Goal: Task Accomplishment & Management: Manage account settings

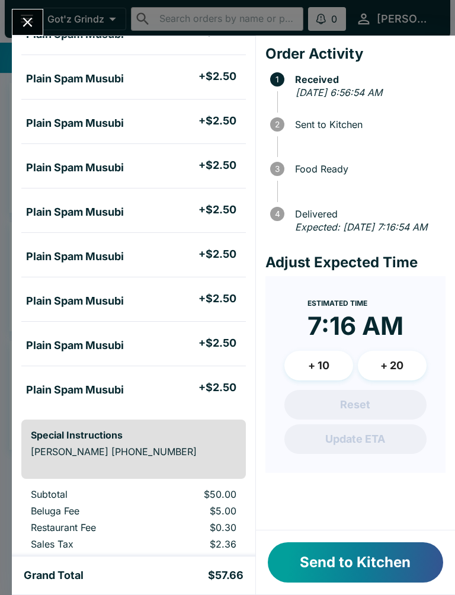
scroll to position [634, 0]
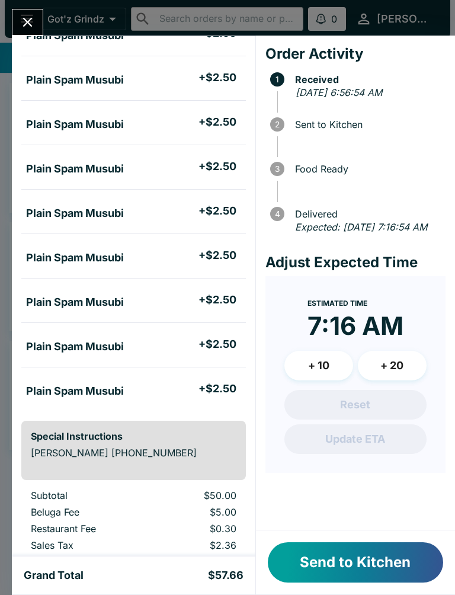
click at [371, 559] on button "Send to Kitchen" at bounding box center [356, 563] width 176 height 40
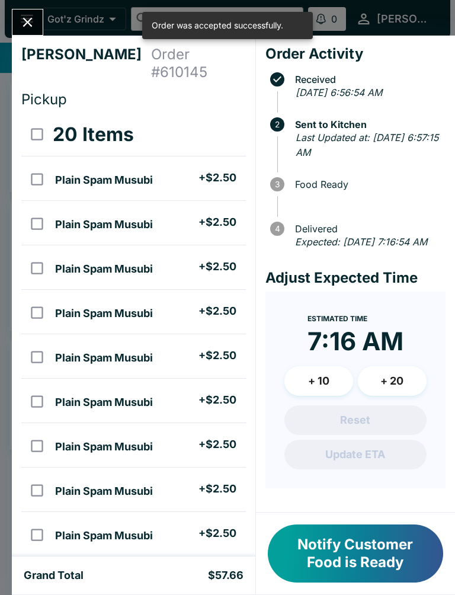
scroll to position [0, 0]
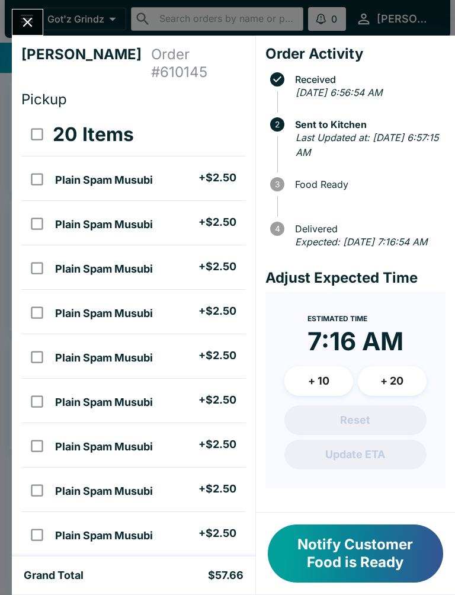
click at [29, 26] on icon "Close" at bounding box center [28, 22] width 16 height 16
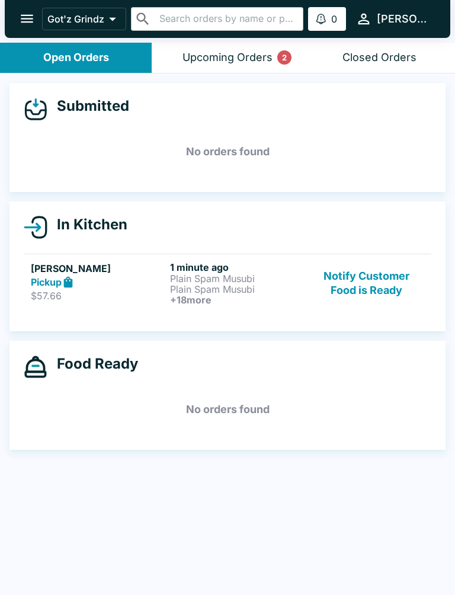
click at [263, 54] on div "Upcoming Orders 2" at bounding box center [228, 58] width 90 height 14
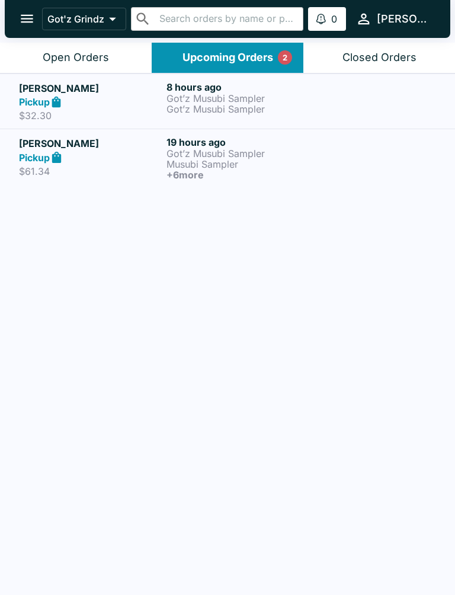
click at [106, 58] on div "Open Orders" at bounding box center [76, 58] width 66 height 14
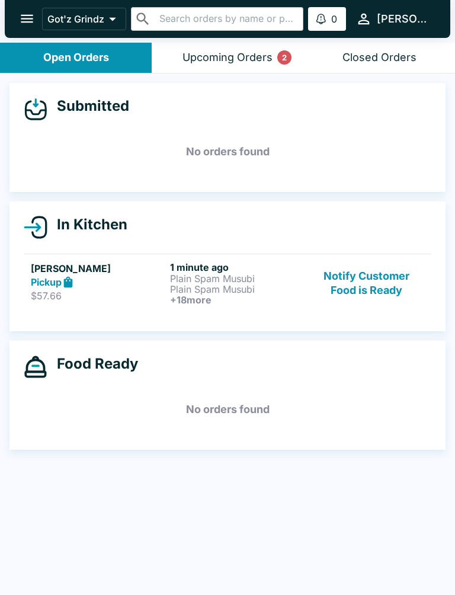
click at [375, 292] on button "Notify Customer Food is Ready" at bounding box center [367, 284] width 115 height 44
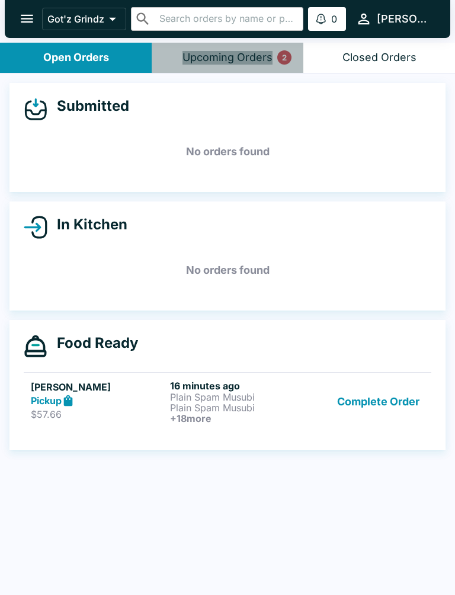
click at [257, 61] on div "Upcoming Orders 2" at bounding box center [228, 58] width 90 height 14
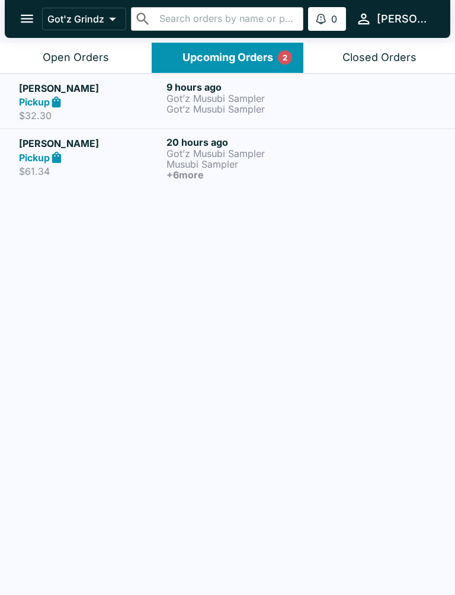
click at [238, 106] on p "Got’z Musubi Sampler" at bounding box center [238, 109] width 143 height 11
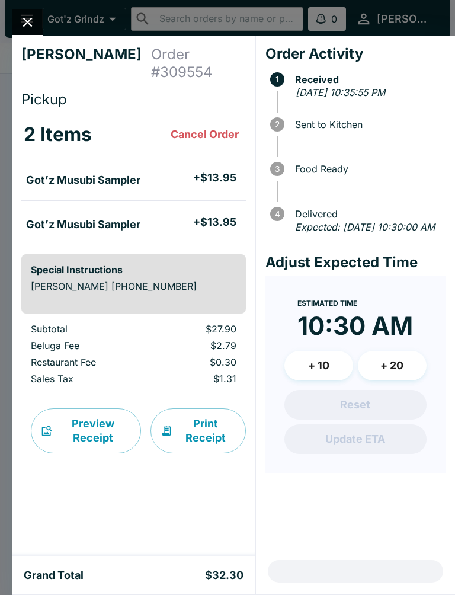
click at [27, 28] on icon "Close" at bounding box center [28, 22] width 16 height 16
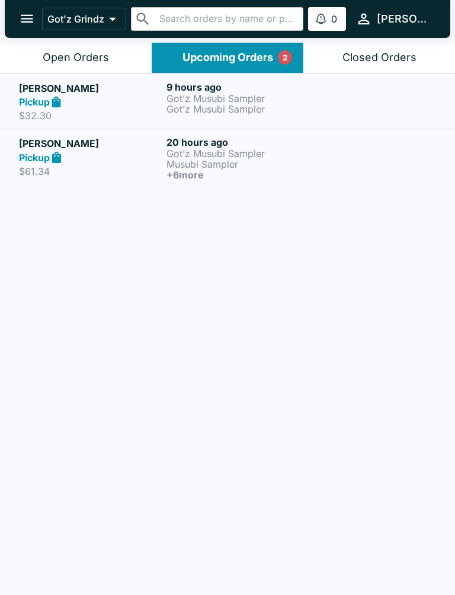
click at [87, 74] on link "[PERSON_NAME] Pickup $32.30 9 hours ago Got’z Musubi Sampler Got’z Musubi Sampl…" at bounding box center [227, 102] width 455 height 56
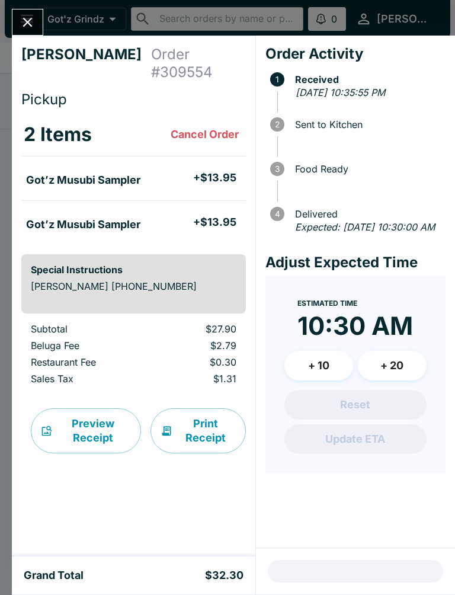
click at [29, 23] on icon "Close" at bounding box center [28, 22] width 16 height 16
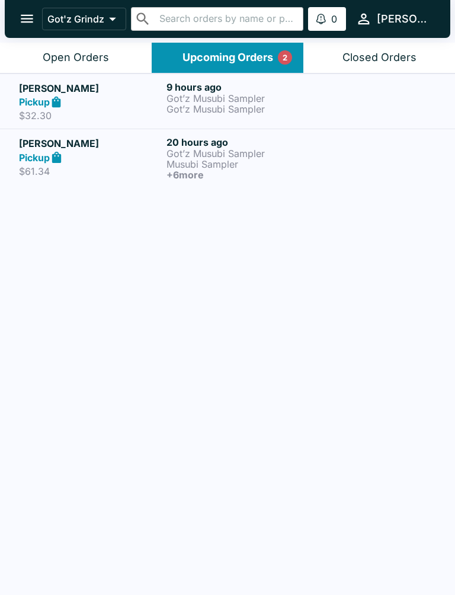
click at [97, 53] on div "Open Orders" at bounding box center [76, 58] width 66 height 14
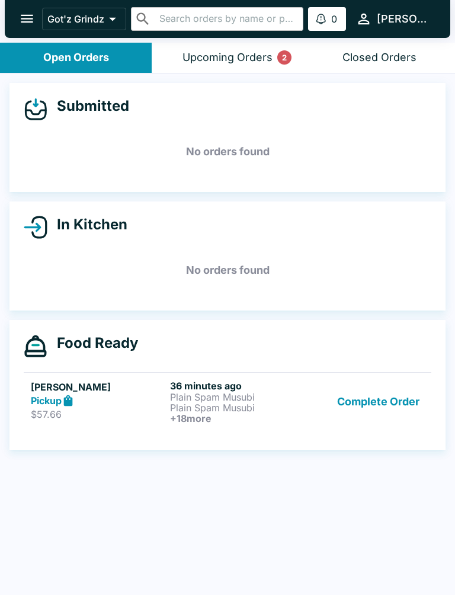
click at [232, 406] on p "Plain Spam Musubi" at bounding box center [237, 408] width 135 height 11
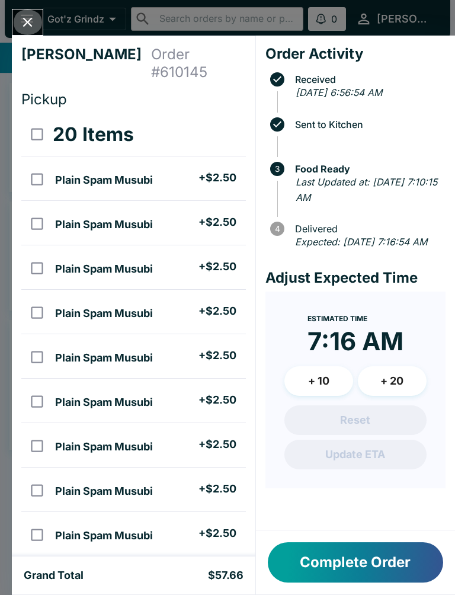
click at [31, 21] on icon "Close" at bounding box center [28, 22] width 16 height 16
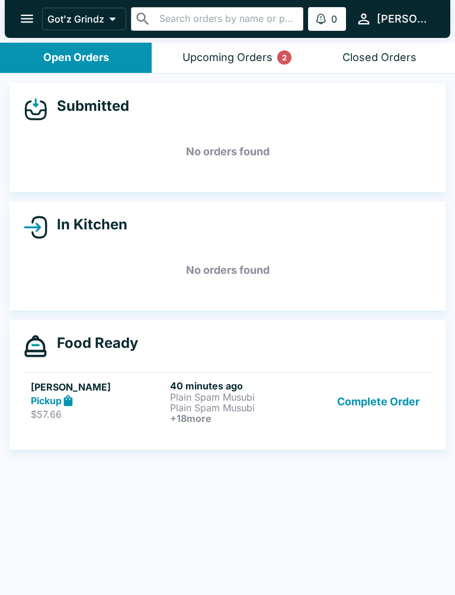
click at [378, 418] on button "Complete Order" at bounding box center [379, 402] width 92 height 44
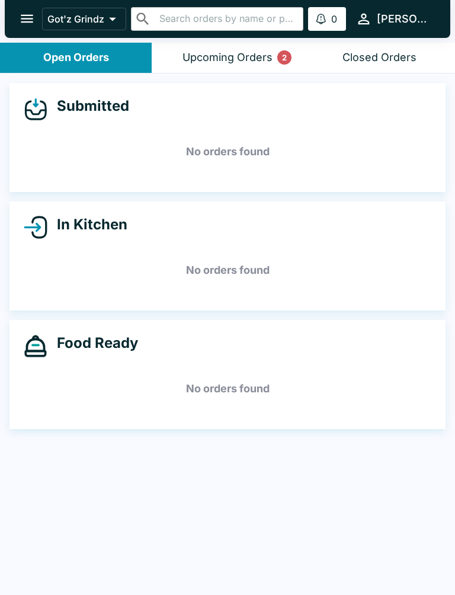
click at [265, 52] on div "Upcoming Orders 2" at bounding box center [228, 58] width 90 height 14
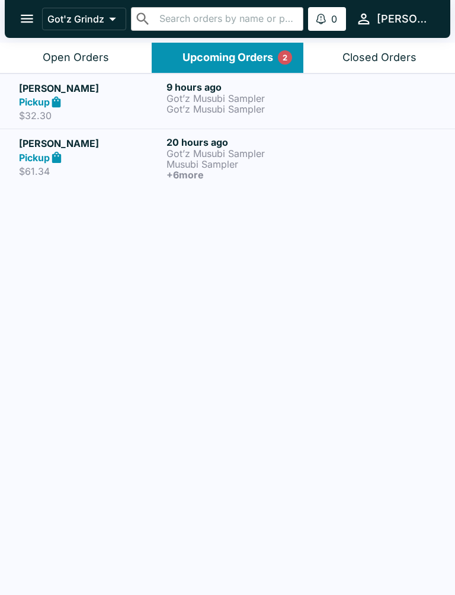
click at [231, 173] on h6 "+ 6 more" at bounding box center [238, 175] width 143 height 11
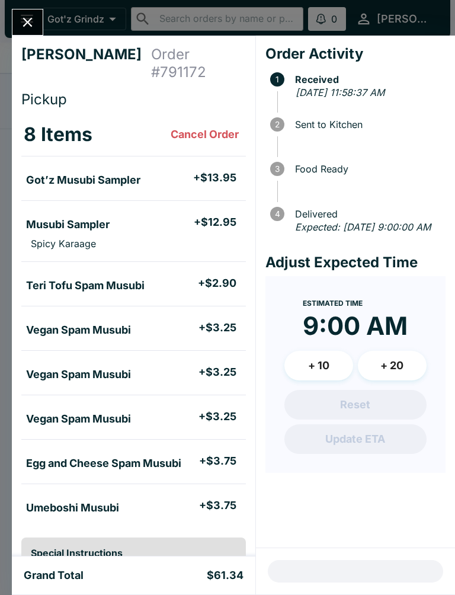
click at [29, 20] on icon "Close" at bounding box center [27, 22] width 9 height 9
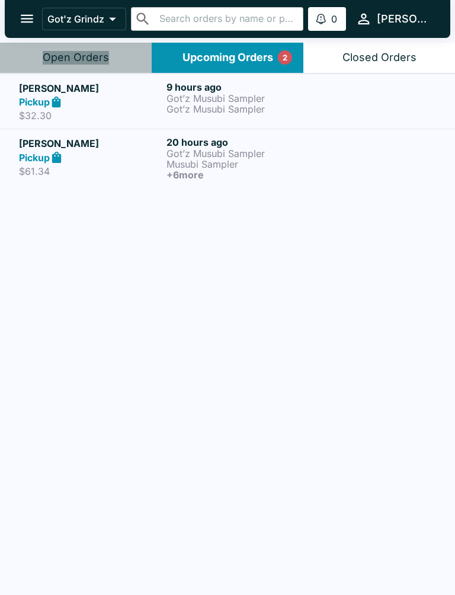
click at [114, 59] on button "Open Orders" at bounding box center [76, 58] width 152 height 30
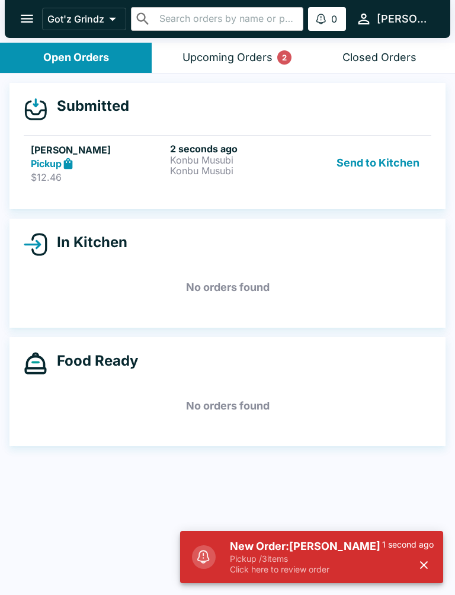
click at [202, 157] on p "Konbu Musubi" at bounding box center [237, 160] width 135 height 11
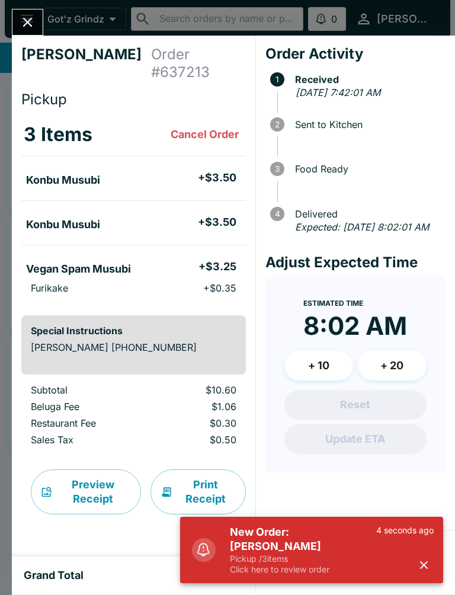
click at [432, 557] on div "4 seconds ago" at bounding box center [406, 550] width 58 height 50
click at [427, 569] on icon "button" at bounding box center [424, 566] width 8 height 8
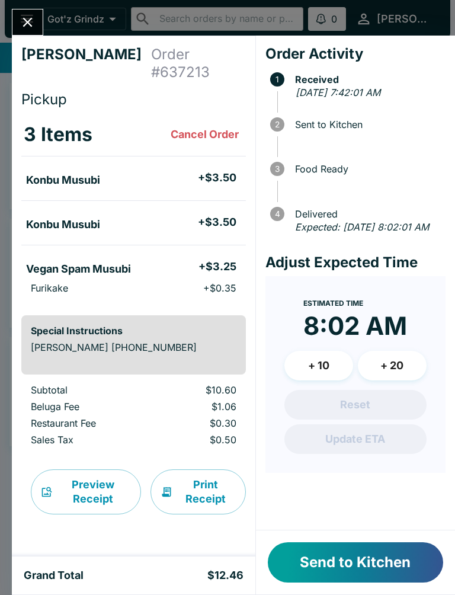
click at [377, 559] on button "Send to Kitchen" at bounding box center [356, 563] width 176 height 40
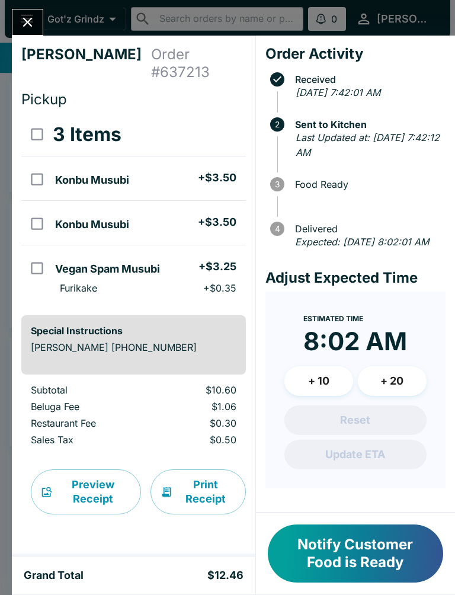
click at [352, 538] on button "Notify Customer Food is Ready" at bounding box center [356, 554] width 176 height 58
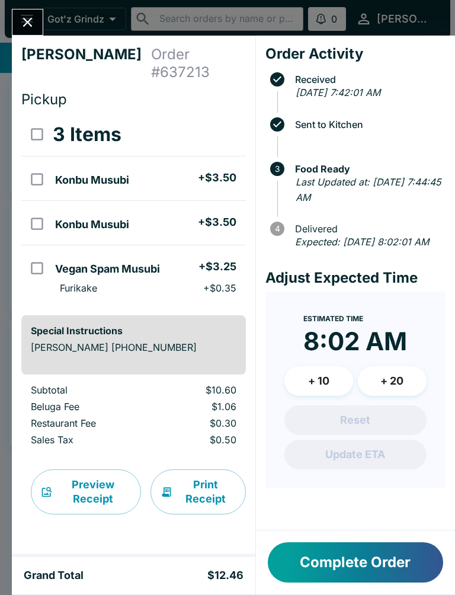
click at [31, 20] on icon "Close" at bounding box center [27, 22] width 9 height 9
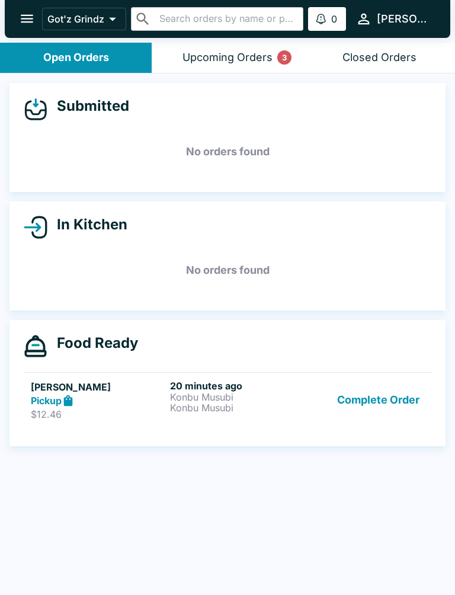
click at [423, 396] on button "Complete Order" at bounding box center [379, 400] width 92 height 41
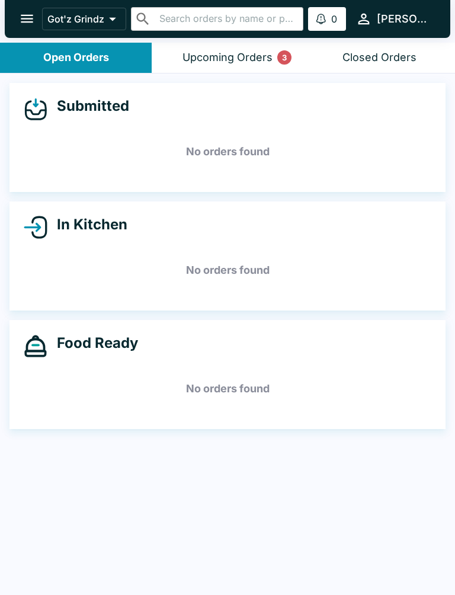
click at [266, 61] on div "Upcoming Orders 3" at bounding box center [228, 58] width 90 height 14
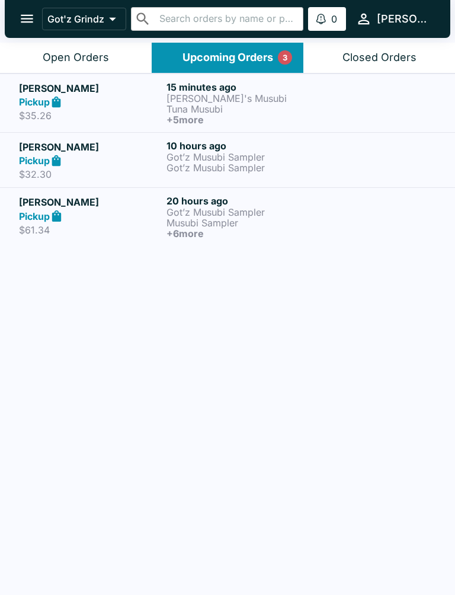
click at [218, 100] on p "[PERSON_NAME]'s Musubi" at bounding box center [238, 98] width 143 height 11
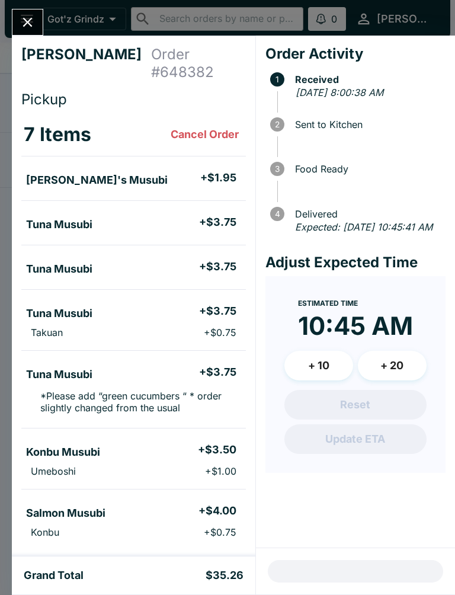
click at [41, 27] on button "Close" at bounding box center [27, 22] width 30 height 26
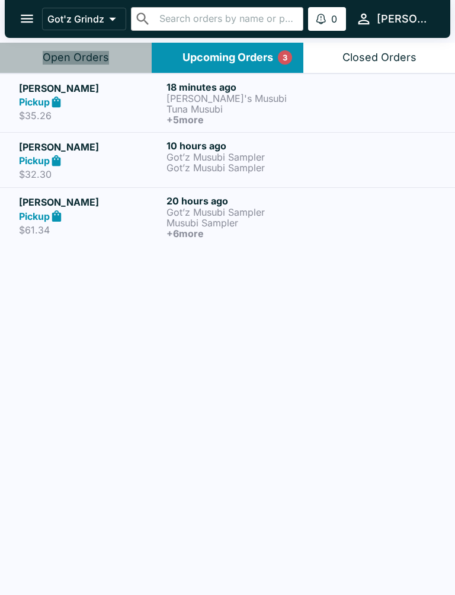
click at [110, 52] on button "Open Orders" at bounding box center [76, 58] width 152 height 30
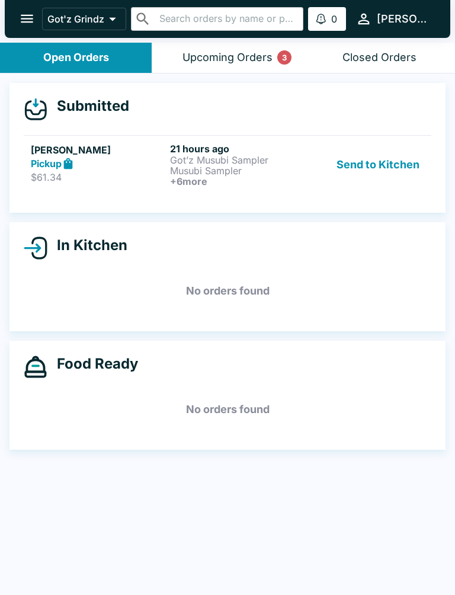
click at [384, 171] on button "Send to Kitchen" at bounding box center [378, 165] width 93 height 44
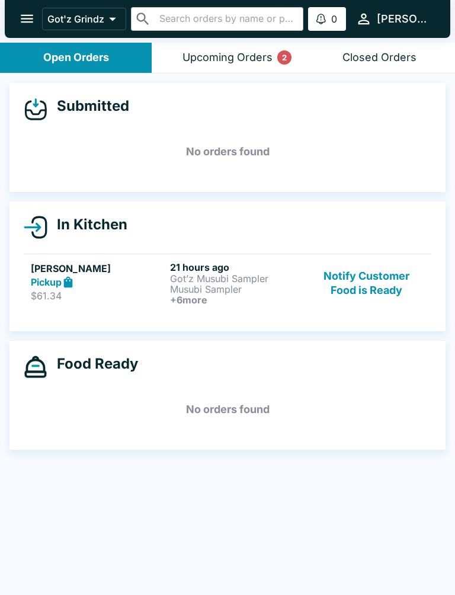
click at [366, 289] on button "Notify Customer Food is Ready" at bounding box center [367, 284] width 115 height 44
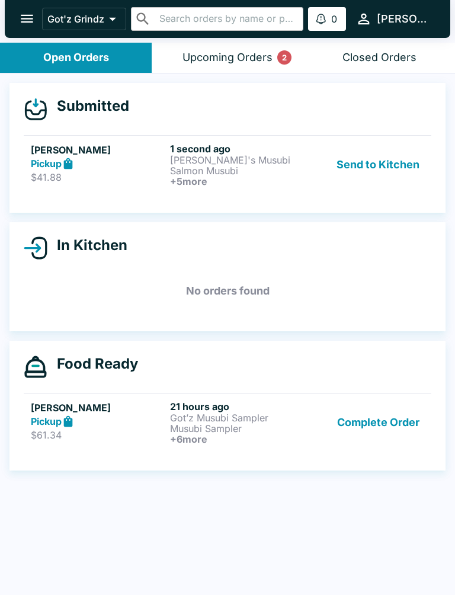
click at [384, 170] on button "Send to Kitchen" at bounding box center [378, 165] width 93 height 44
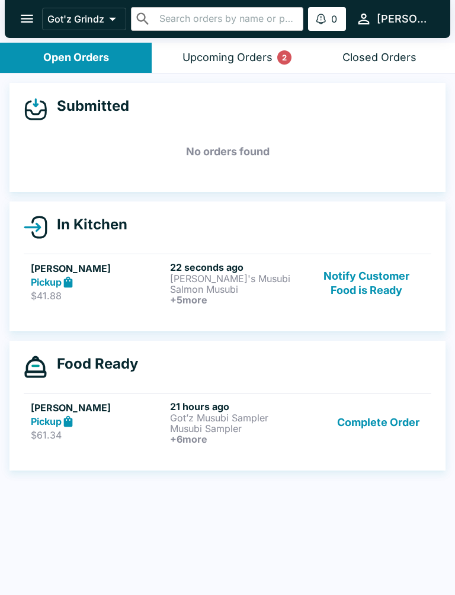
click at [221, 307] on link "[PERSON_NAME] Pickup $41.88 22 seconds ago [PERSON_NAME]'s Musubi Salmon Musubi…" at bounding box center [228, 283] width 408 height 59
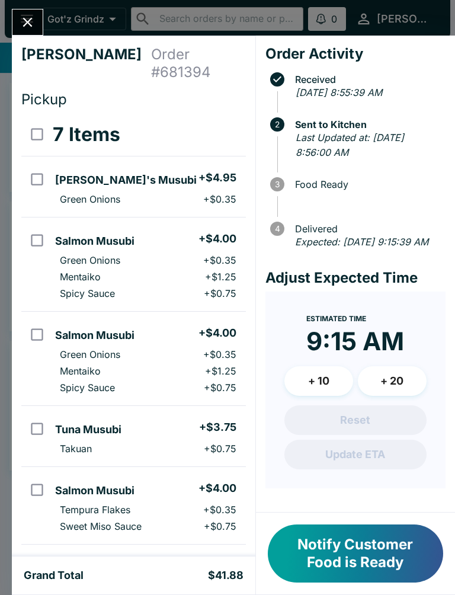
click at [32, 27] on icon "Close" at bounding box center [28, 22] width 16 height 16
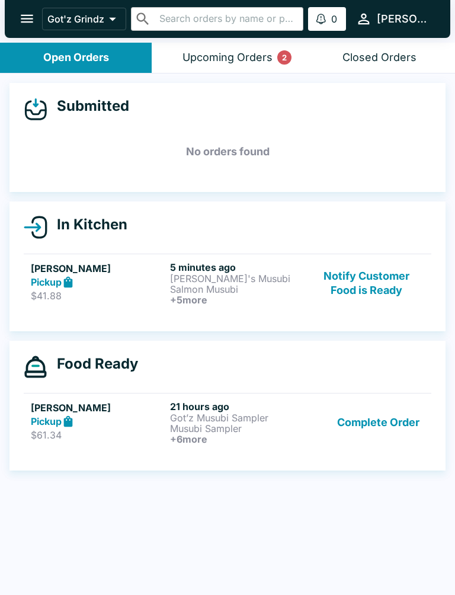
click at [399, 436] on button "Complete Order" at bounding box center [379, 423] width 92 height 44
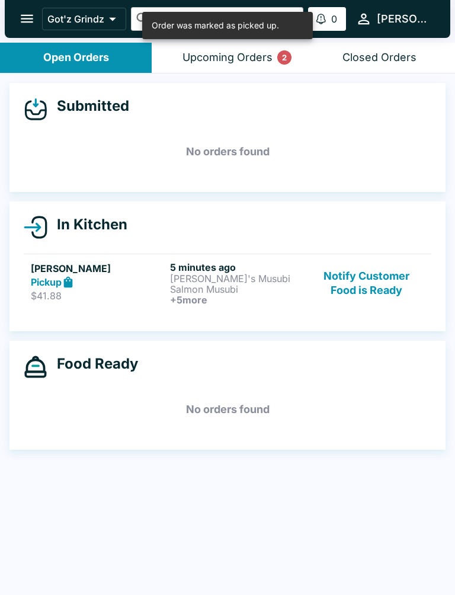
click at [223, 289] on p "Salmon Musubi" at bounding box center [237, 289] width 135 height 11
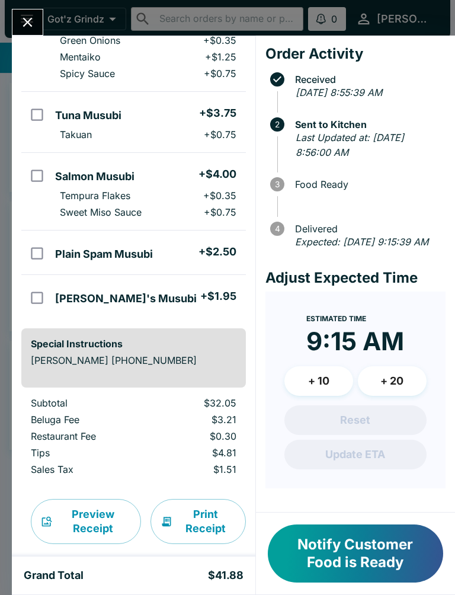
scroll to position [313, 0]
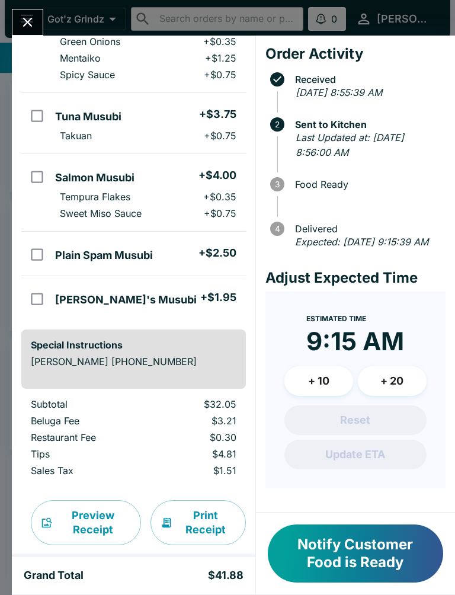
click at [23, 28] on icon "Close" at bounding box center [28, 22] width 16 height 16
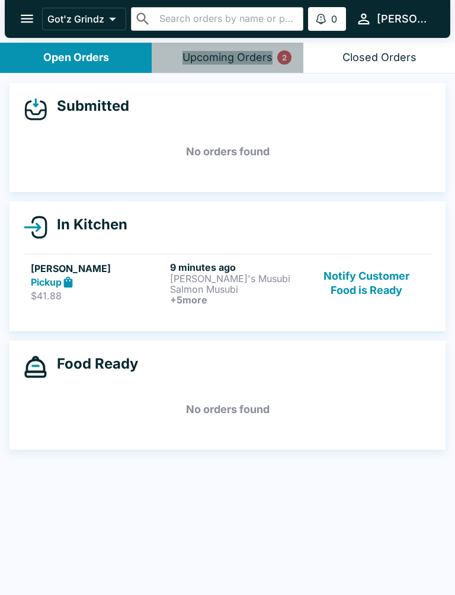
click at [237, 62] on div "Upcoming Orders 2" at bounding box center [228, 58] width 90 height 14
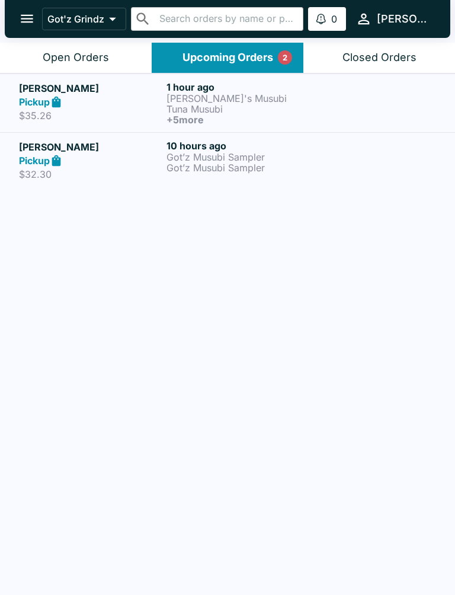
click at [103, 17] on p "Got'z Grindz" at bounding box center [75, 19] width 57 height 12
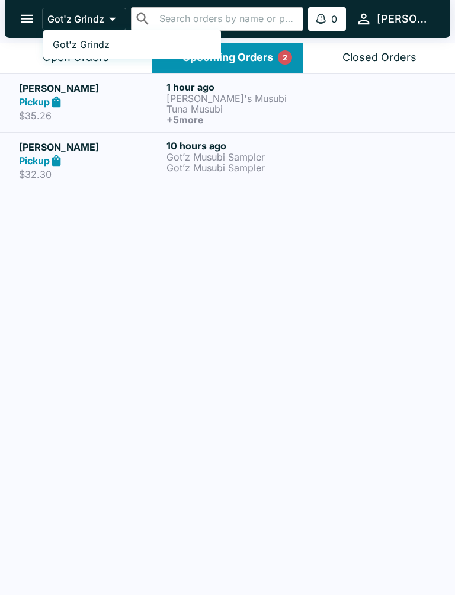
click at [27, 18] on div at bounding box center [227, 297] width 455 height 595
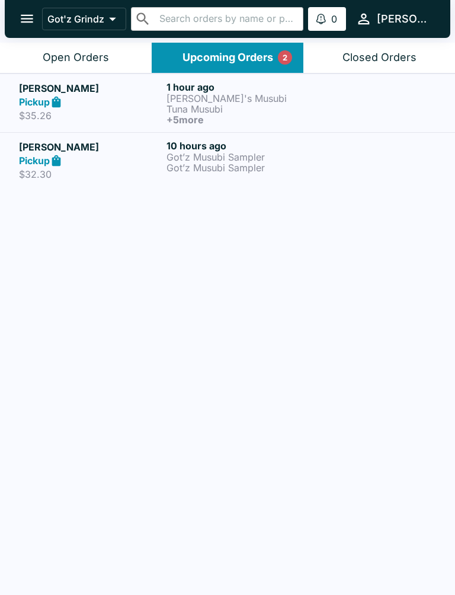
click at [222, 336] on div "[PERSON_NAME] Pickup $35.26 1 hour ago [PERSON_NAME]'s Musubi Tuna Musubi + 5 m…" at bounding box center [227, 336] width 455 height 524
click at [93, 53] on div "Open Orders" at bounding box center [76, 58] width 66 height 14
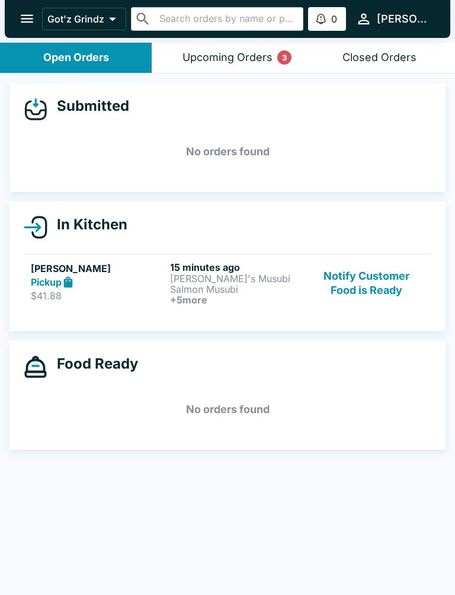
click at [193, 292] on p "Salmon Musubi" at bounding box center [237, 289] width 135 height 11
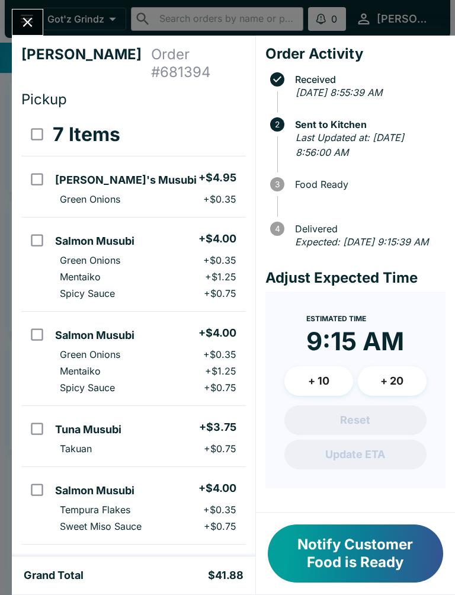
click at [349, 556] on button "Notify Customer Food is Ready" at bounding box center [356, 554] width 176 height 58
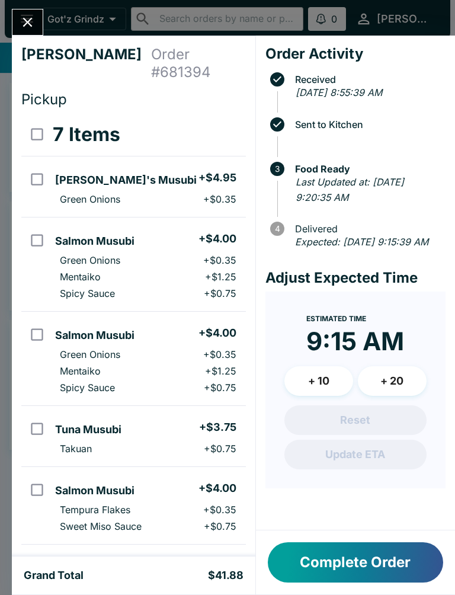
click at [22, 17] on icon "Close" at bounding box center [28, 22] width 16 height 16
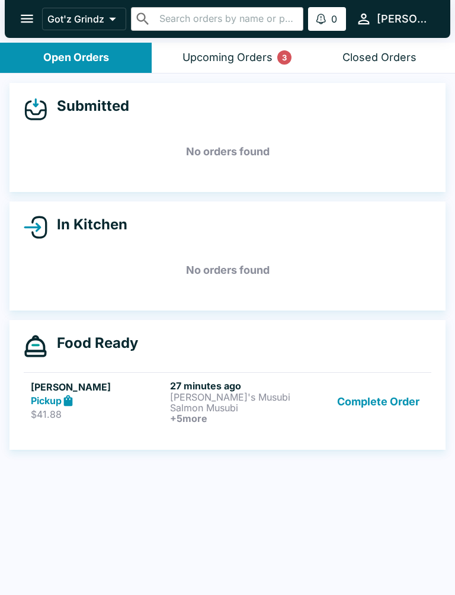
click at [259, 52] on div "Upcoming Orders 3" at bounding box center [228, 58] width 90 height 14
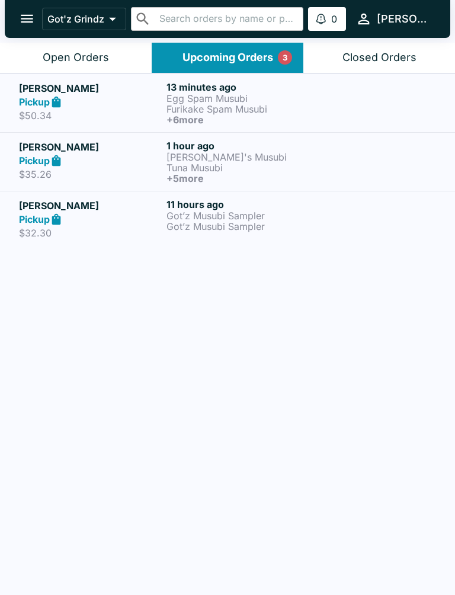
click at [237, 107] on p "Furikake Spam Musubi" at bounding box center [238, 109] width 143 height 11
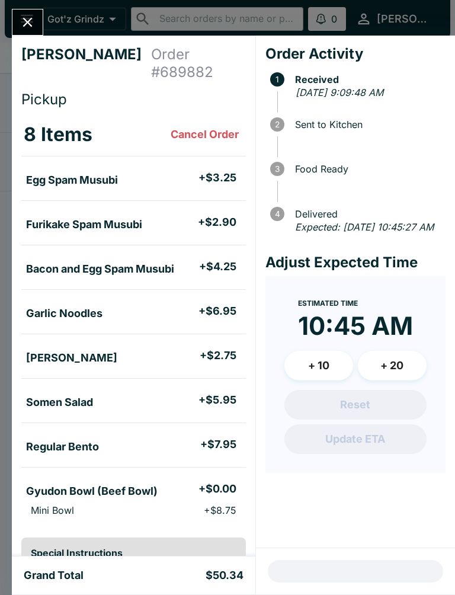
click at [40, 21] on button "Close" at bounding box center [27, 22] width 30 height 26
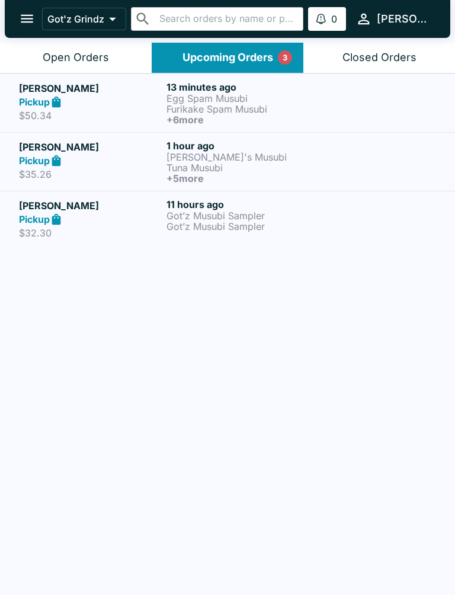
click at [107, 74] on link "[PERSON_NAME] Pickup $50.34 13 minutes ago Egg Spam Musubi Furikake Spam Musubi…" at bounding box center [227, 103] width 455 height 59
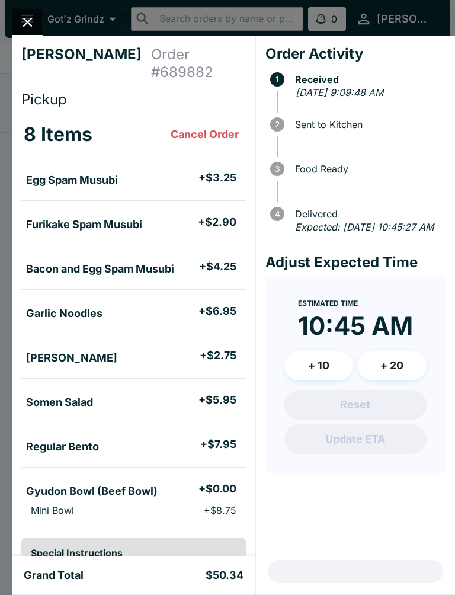
click at [151, 52] on h4 "Order # 689882" at bounding box center [198, 64] width 95 height 36
click at [36, 12] on button "Close" at bounding box center [27, 22] width 30 height 26
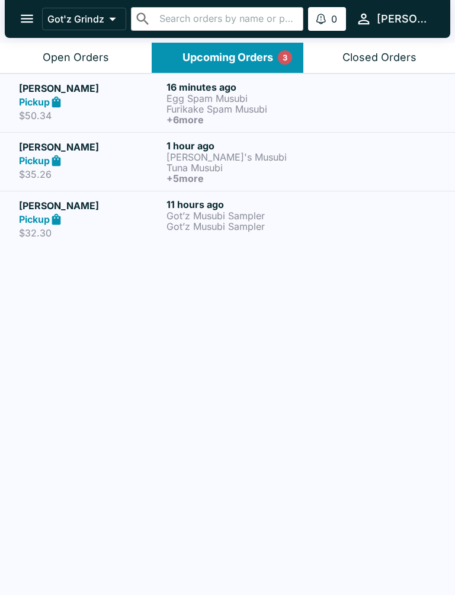
click at [107, 56] on div "Open Orders" at bounding box center [76, 58] width 66 height 14
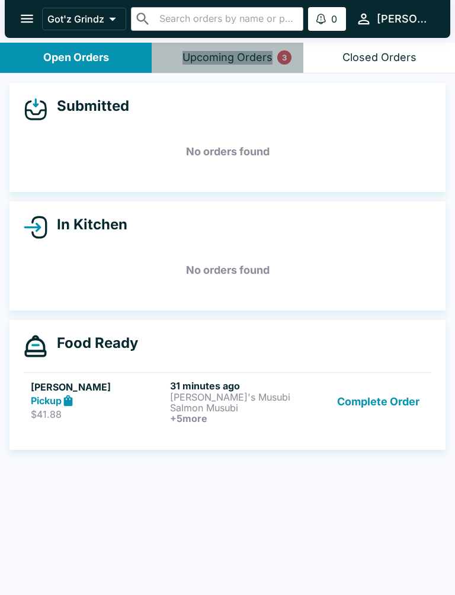
click at [263, 51] on div "Upcoming Orders 3" at bounding box center [228, 58] width 90 height 14
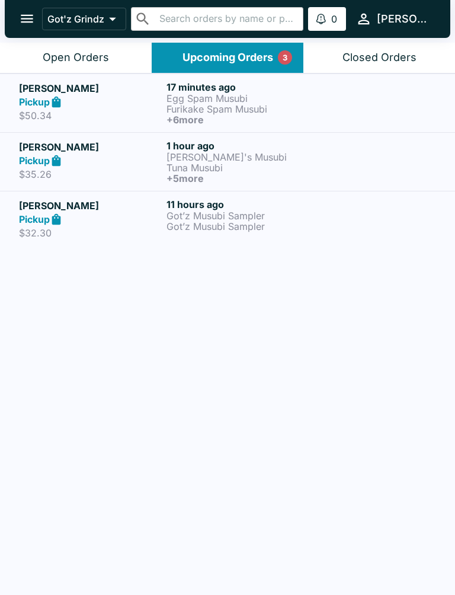
click at [221, 171] on p "Tuna Musubi" at bounding box center [238, 167] width 143 height 11
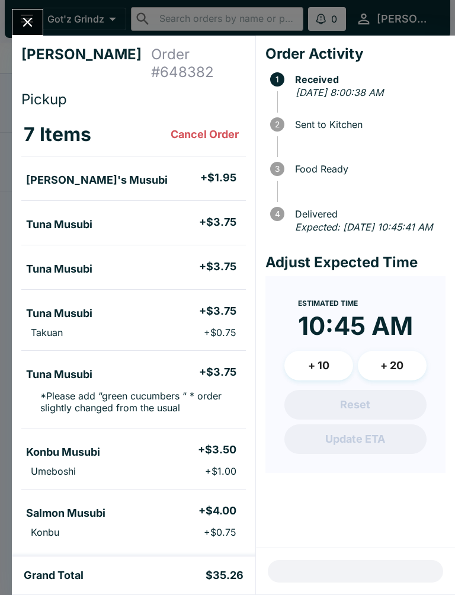
click at [31, 17] on icon "Close" at bounding box center [28, 22] width 16 height 16
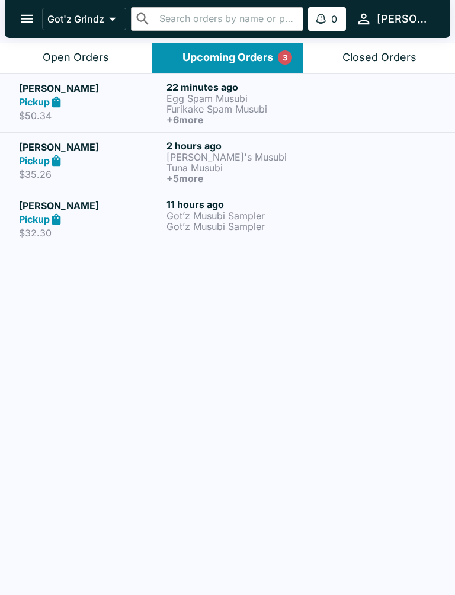
click at [97, 59] on div "Open Orders" at bounding box center [76, 58] width 66 height 14
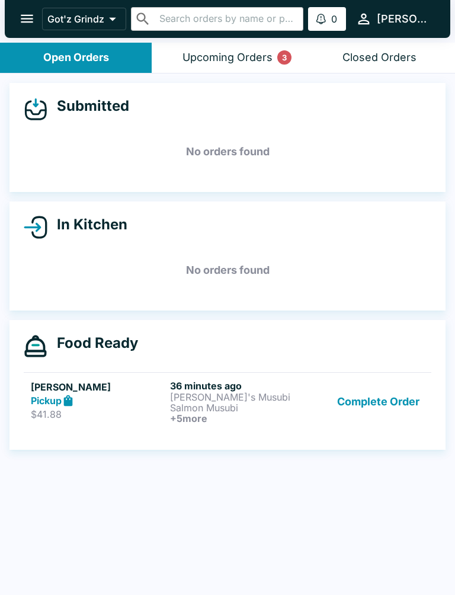
click at [411, 409] on button "Complete Order" at bounding box center [379, 402] width 92 height 44
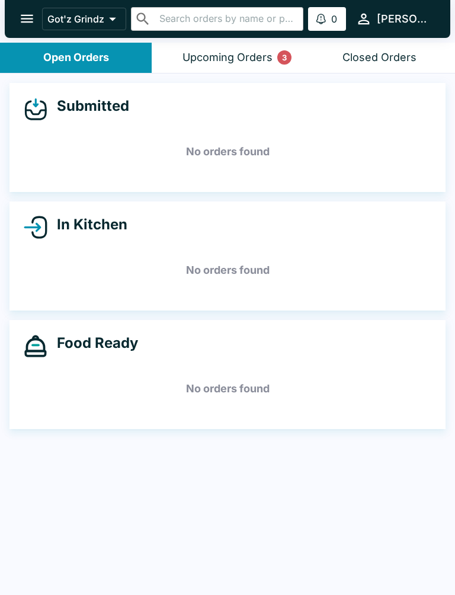
click at [240, 60] on div "Upcoming Orders 3" at bounding box center [228, 58] width 90 height 14
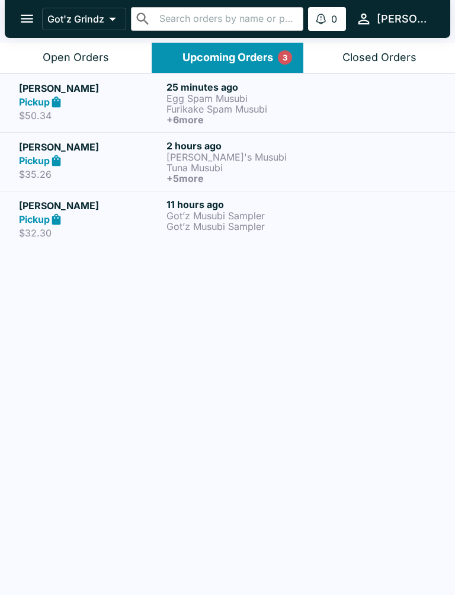
click at [189, 162] on p "Tuna Musubi" at bounding box center [238, 167] width 143 height 11
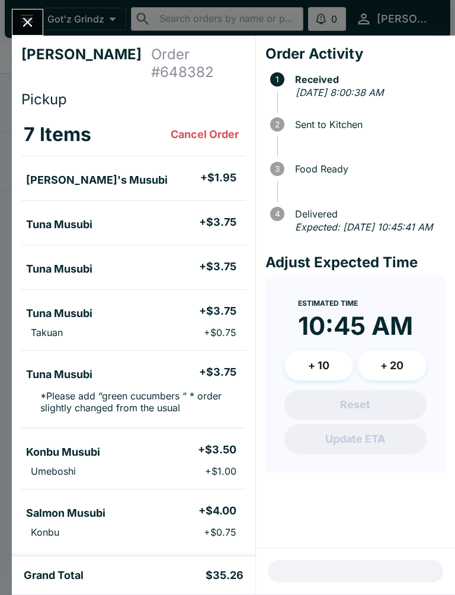
click at [28, 19] on icon "Close" at bounding box center [28, 22] width 16 height 16
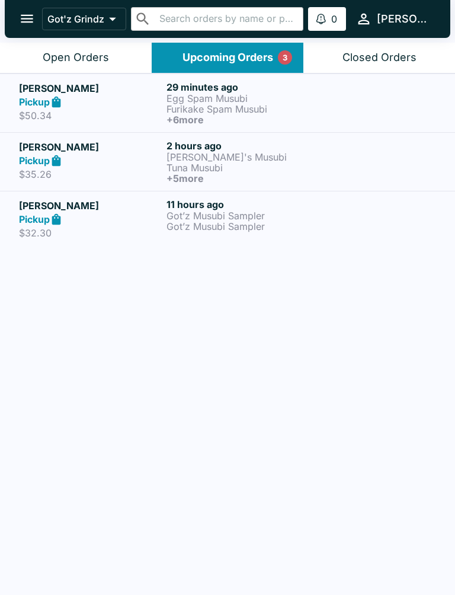
click at [126, 50] on button "Open Orders" at bounding box center [76, 58] width 152 height 30
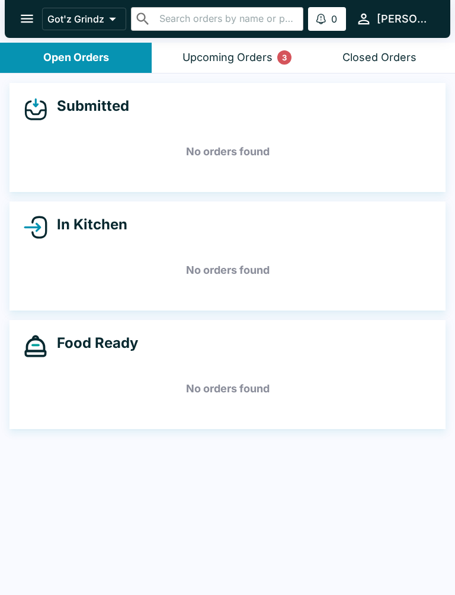
click at [249, 52] on div "Upcoming Orders 3" at bounding box center [228, 58] width 90 height 14
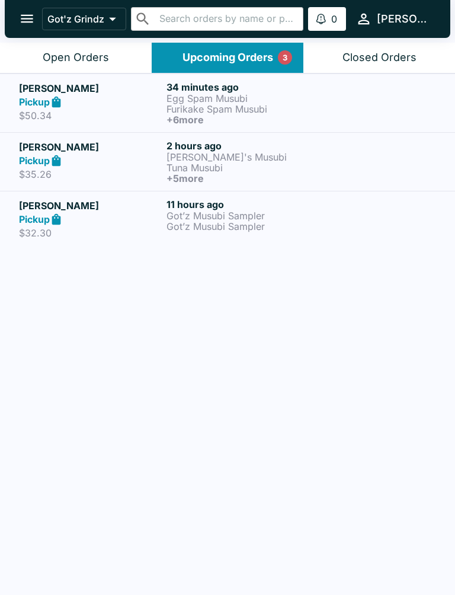
click at [228, 112] on p "Furikake Spam Musubi" at bounding box center [238, 109] width 143 height 11
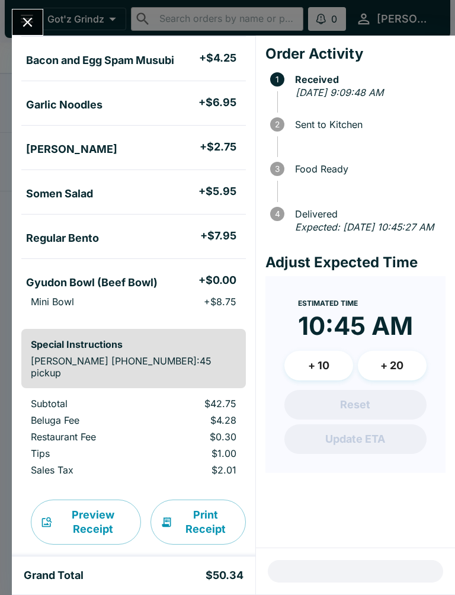
scroll to position [208, 0]
click at [37, 17] on button "Close" at bounding box center [27, 22] width 30 height 26
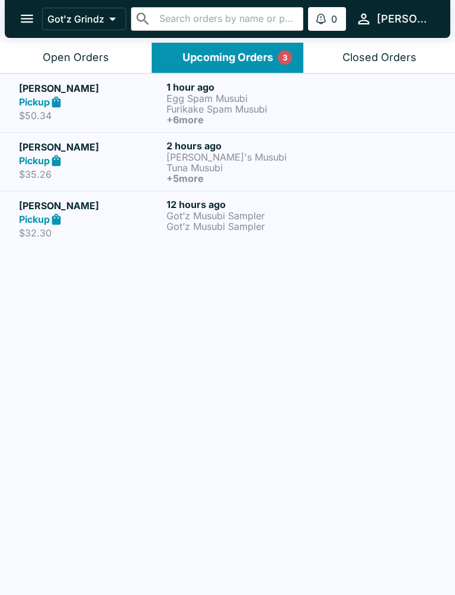
click at [216, 101] on p "Egg Spam Musubi" at bounding box center [238, 98] width 143 height 11
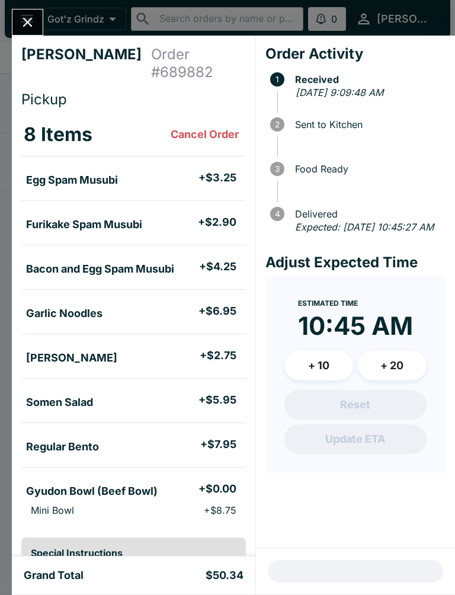
click at [38, 31] on button "Close" at bounding box center [27, 22] width 30 height 26
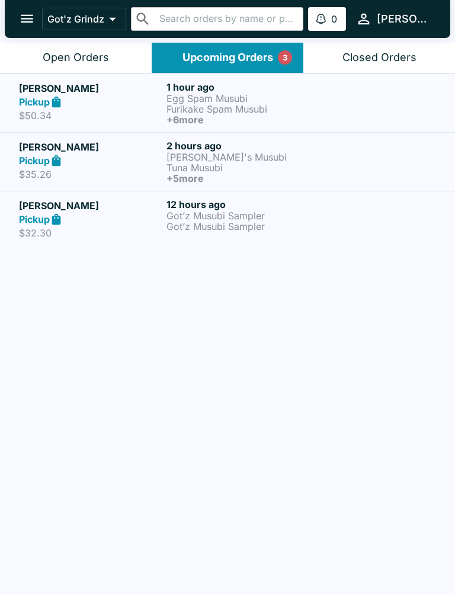
click at [104, 49] on button "Open Orders" at bounding box center [76, 58] width 152 height 30
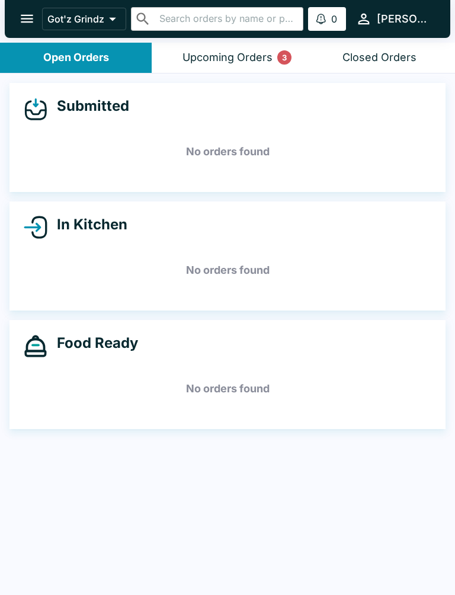
click at [257, 51] on div "Upcoming Orders 3" at bounding box center [228, 58] width 90 height 14
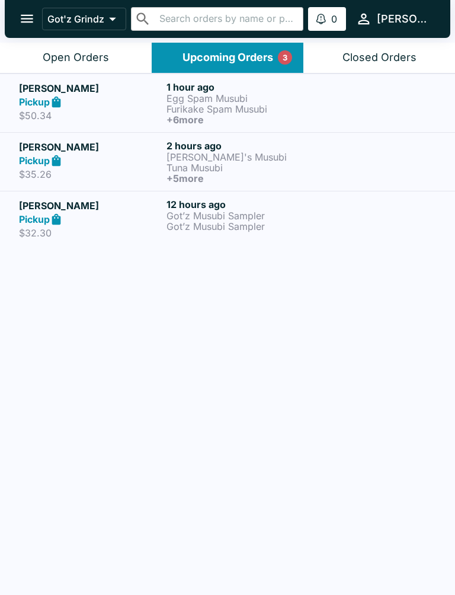
click at [84, 59] on div "Open Orders" at bounding box center [76, 58] width 66 height 14
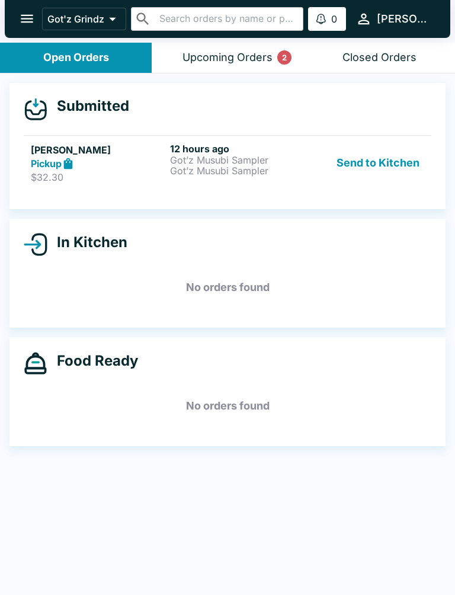
click at [391, 174] on button "Send to Kitchen" at bounding box center [378, 163] width 93 height 41
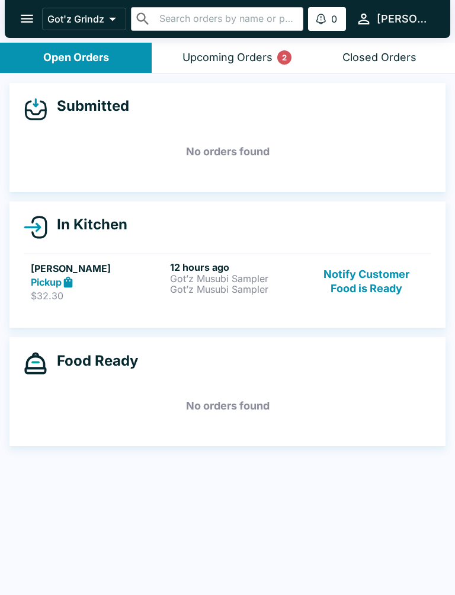
click at [366, 282] on button "Notify Customer Food is Ready" at bounding box center [367, 282] width 115 height 41
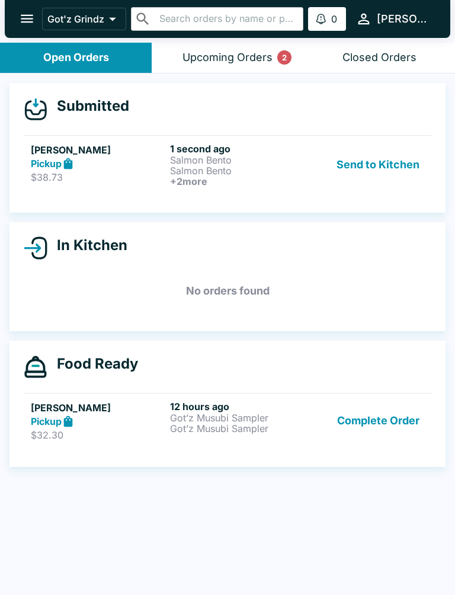
click at [211, 170] on p "Salmon Bento" at bounding box center [237, 170] width 135 height 11
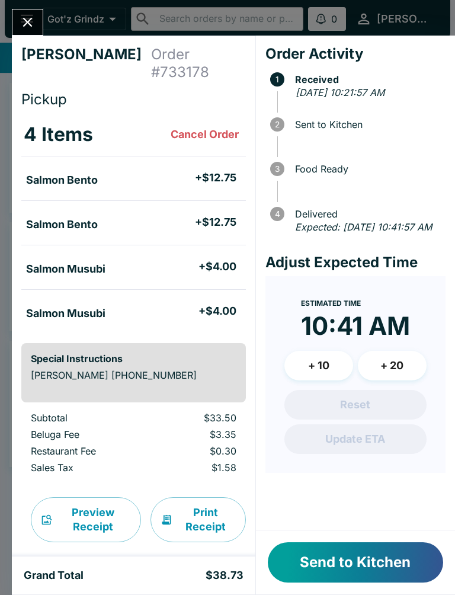
click at [28, 24] on icon "Close" at bounding box center [28, 22] width 16 height 16
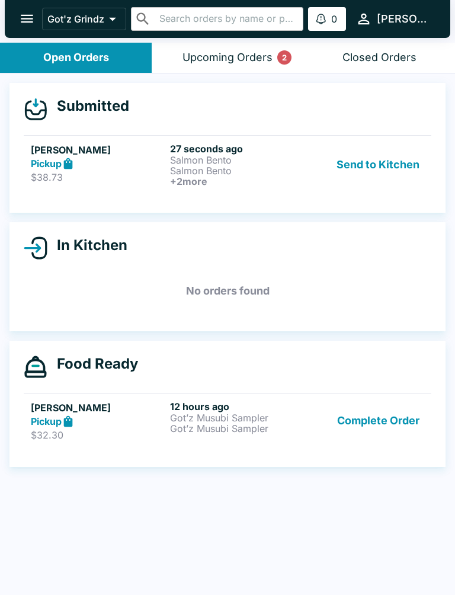
click at [383, 179] on button "Send to Kitchen" at bounding box center [378, 165] width 93 height 44
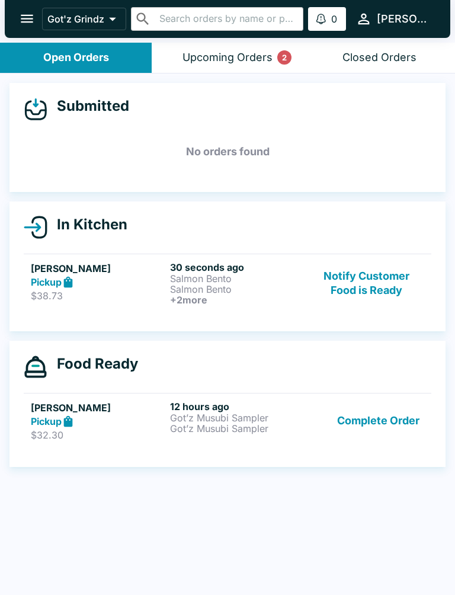
click at [193, 295] on h6 "+ 2 more" at bounding box center [237, 300] width 135 height 11
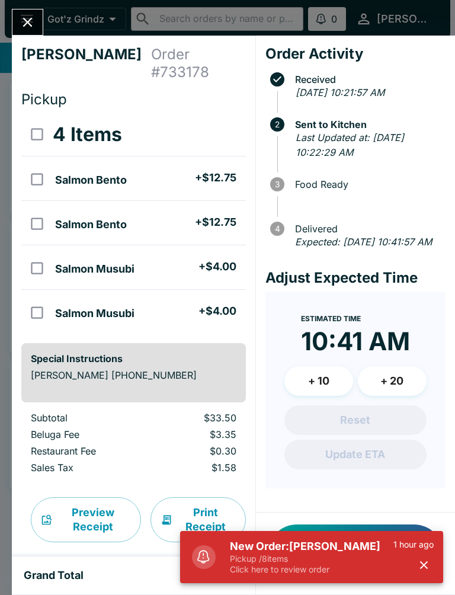
click at [16, 7] on div "[PERSON_NAME] Order # 733178 Pickup 4 Items Salmon Bento + $12.75 Salmon Bento …" at bounding box center [227, 297] width 455 height 595
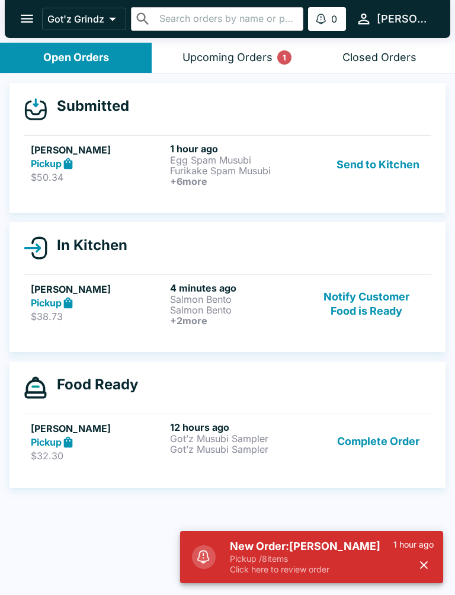
click at [218, 151] on h6 "1 hour ago" at bounding box center [237, 149] width 135 height 12
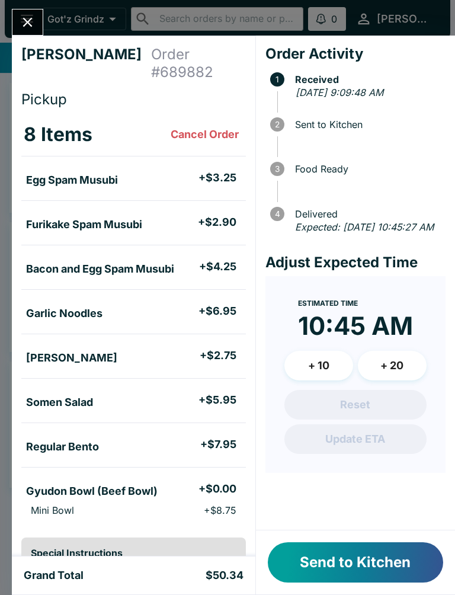
click at [39, 30] on button "Close" at bounding box center [27, 22] width 30 height 26
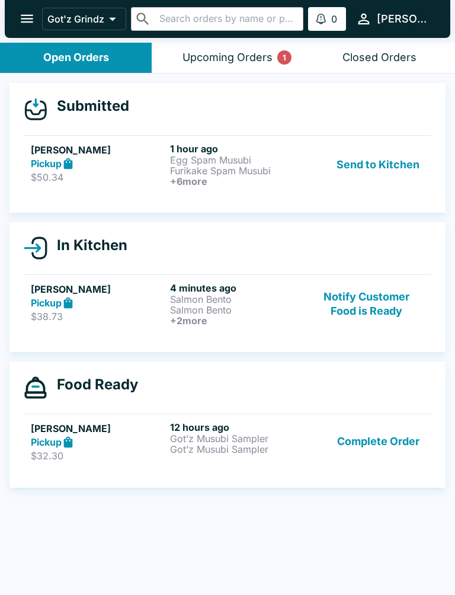
click at [381, 170] on button "Send to Kitchen" at bounding box center [378, 165] width 93 height 44
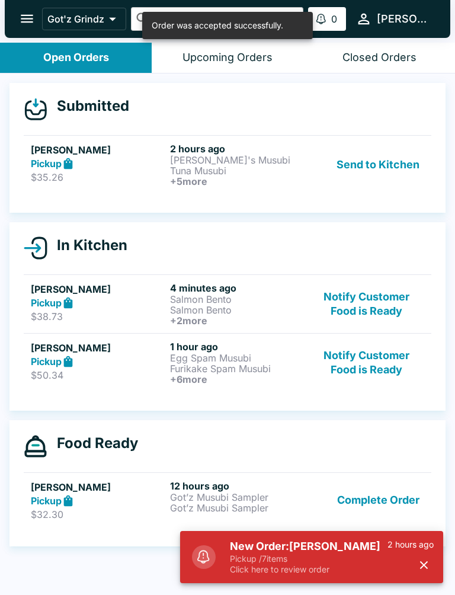
click at [195, 165] on p "Tuna Musubi" at bounding box center [237, 170] width 135 height 11
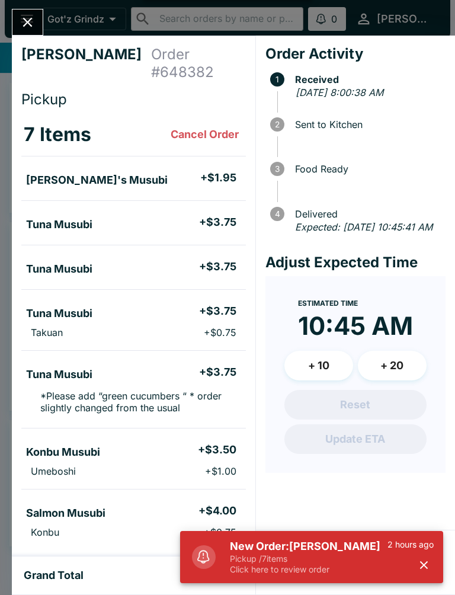
click at [23, 22] on icon "Close" at bounding box center [28, 22] width 16 height 16
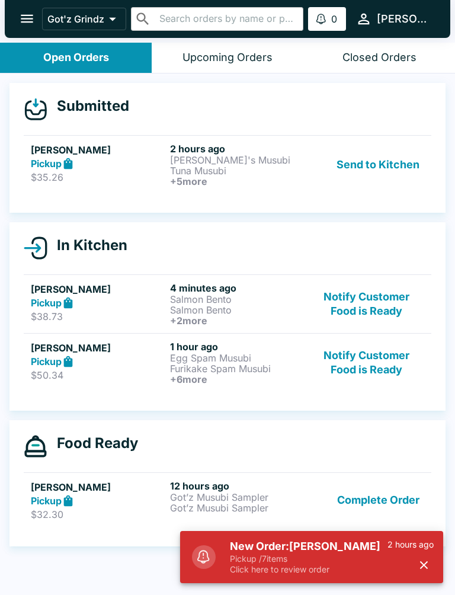
click at [381, 165] on button "Send to Kitchen" at bounding box center [378, 165] width 93 height 44
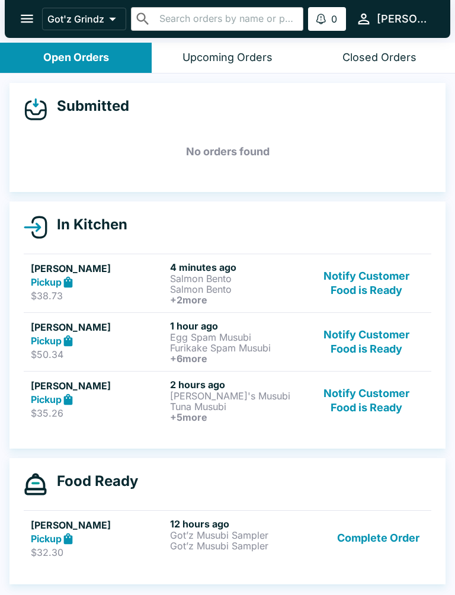
click at [381, 415] on button "Notify Customer Food is Ready" at bounding box center [367, 401] width 115 height 44
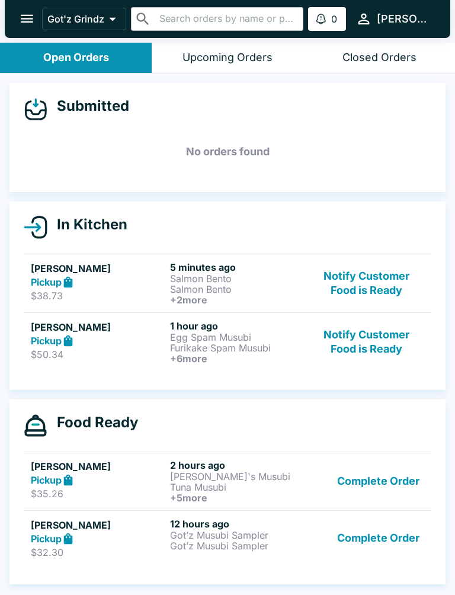
click at [228, 356] on h6 "+ 6 more" at bounding box center [237, 358] width 135 height 11
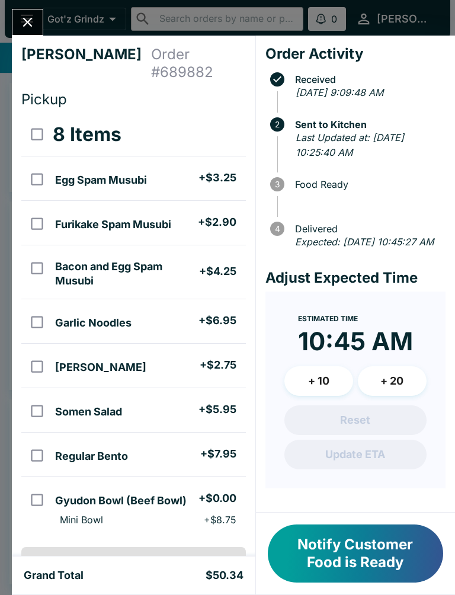
click at [28, 18] on icon "Close" at bounding box center [28, 22] width 16 height 16
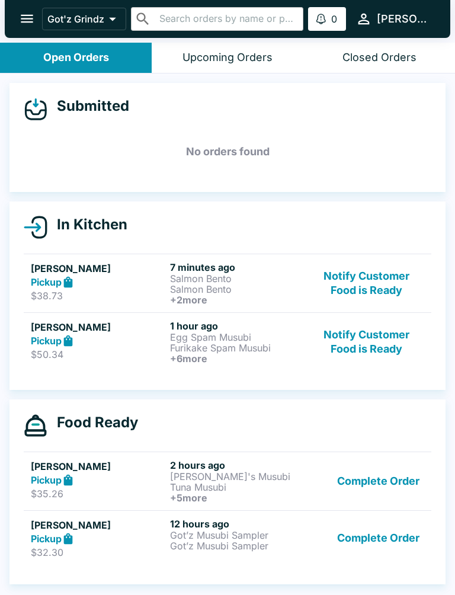
scroll to position [2, 0]
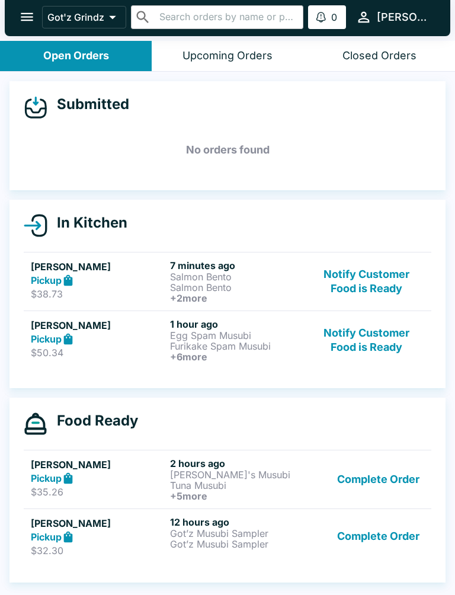
click at [223, 361] on h6 "+ 6 more" at bounding box center [237, 357] width 135 height 11
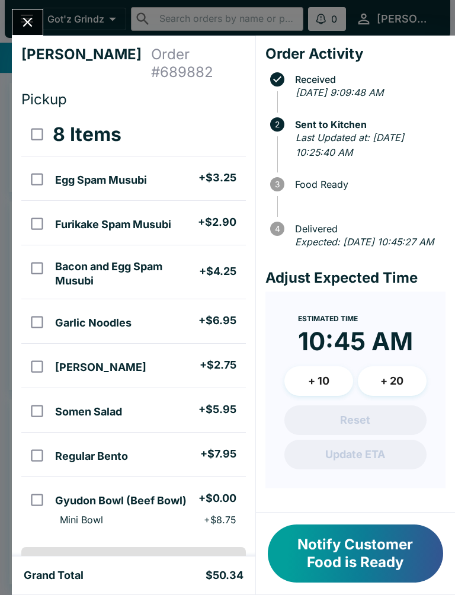
click at [359, 551] on button "Notify Customer Food is Ready" at bounding box center [356, 554] width 176 height 58
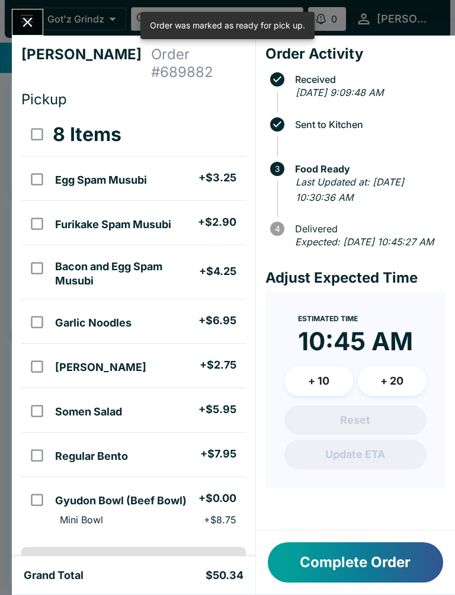
click at [30, 24] on icon "Close" at bounding box center [27, 22] width 9 height 9
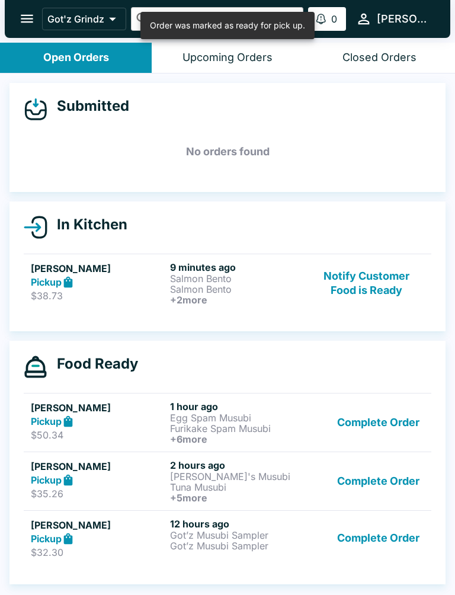
click at [418, 419] on button "Complete Order" at bounding box center [379, 423] width 92 height 44
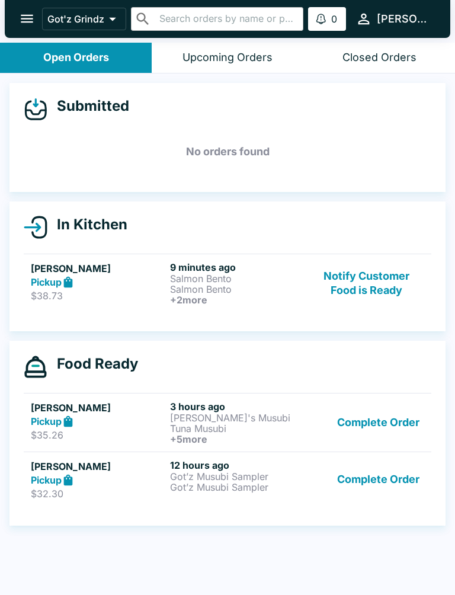
click at [248, 272] on h6 "9 minutes ago" at bounding box center [237, 268] width 135 height 12
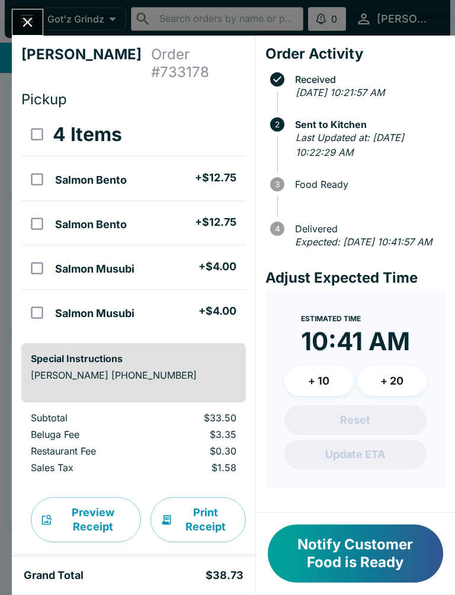
click at [27, 28] on icon "Close" at bounding box center [28, 22] width 16 height 16
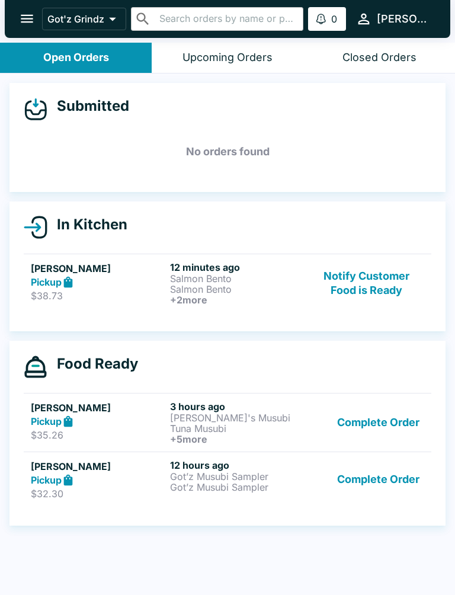
click at [386, 302] on button "Notify Customer Food is Ready" at bounding box center [367, 284] width 115 height 44
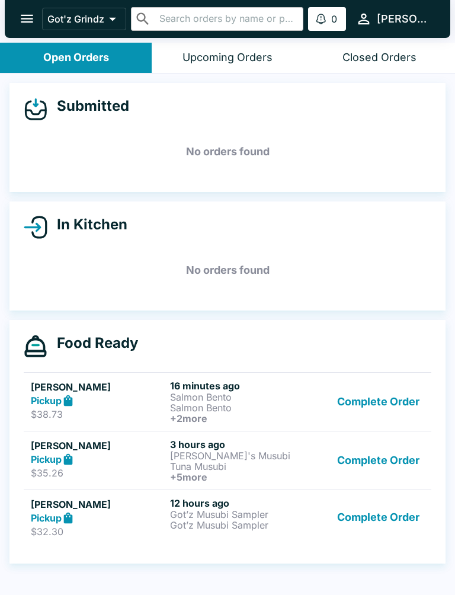
click at [382, 388] on button "Complete Order" at bounding box center [379, 402] width 92 height 44
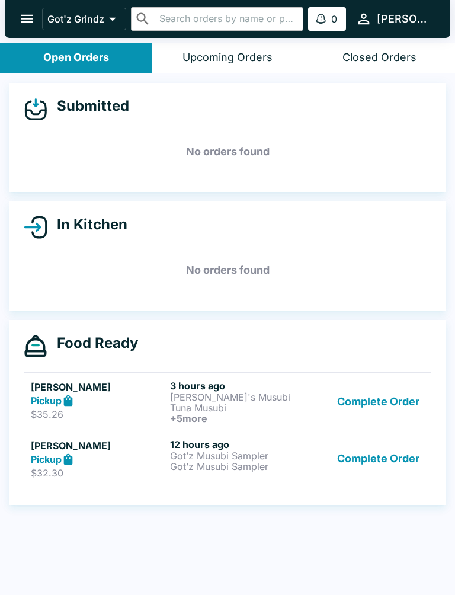
click at [385, 399] on button "Complete Order" at bounding box center [379, 402] width 92 height 44
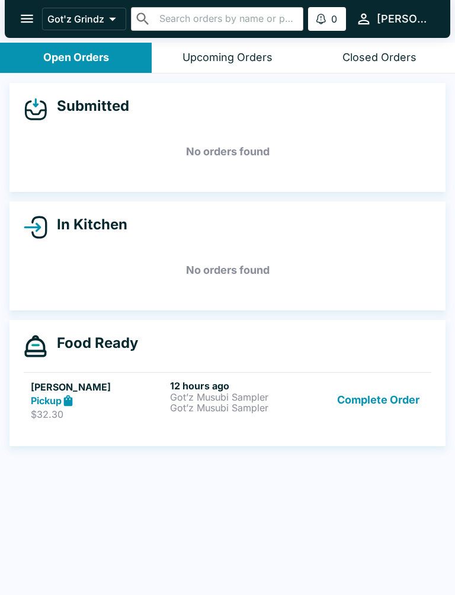
scroll to position [1, 0]
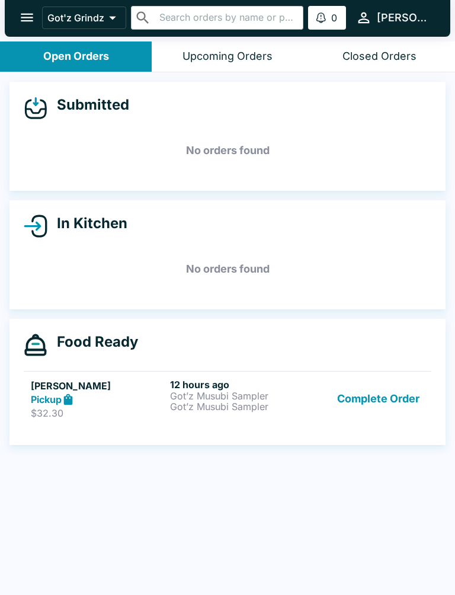
click at [396, 401] on button "Complete Order" at bounding box center [379, 400] width 92 height 41
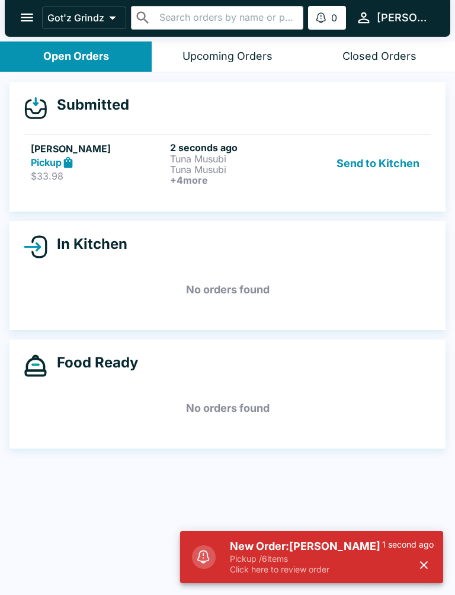
click at [227, 177] on h6 "+ 4 more" at bounding box center [237, 180] width 135 height 11
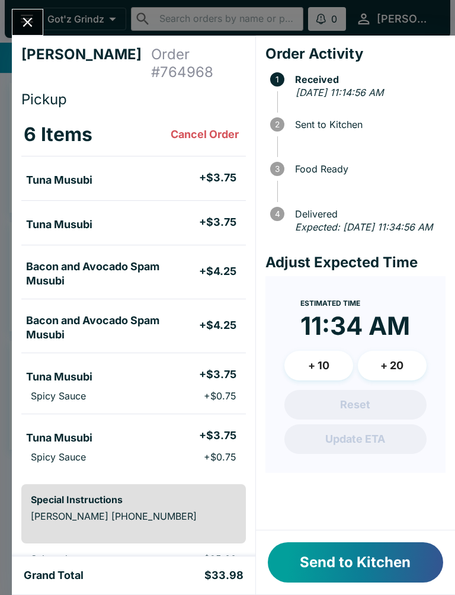
click at [376, 539] on div "Send to Kitchen" at bounding box center [355, 563] width 199 height 64
click at [346, 572] on button "Send to Kitchen" at bounding box center [356, 563] width 176 height 40
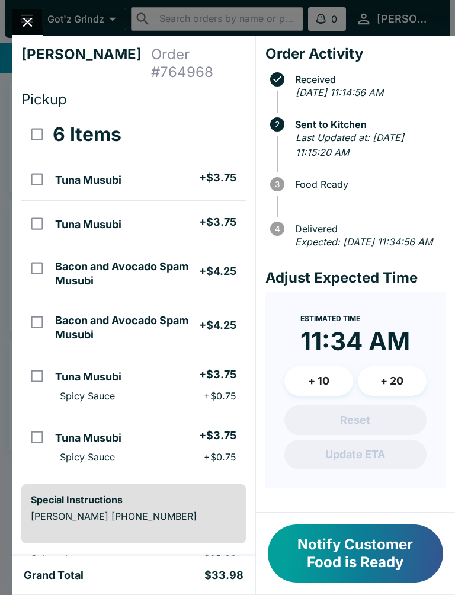
click at [369, 568] on button "Notify Customer Food is Ready" at bounding box center [356, 554] width 176 height 58
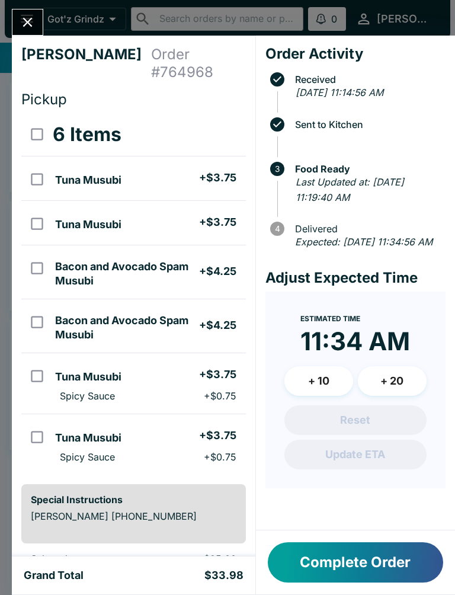
click at [22, 26] on icon "Close" at bounding box center [28, 22] width 16 height 16
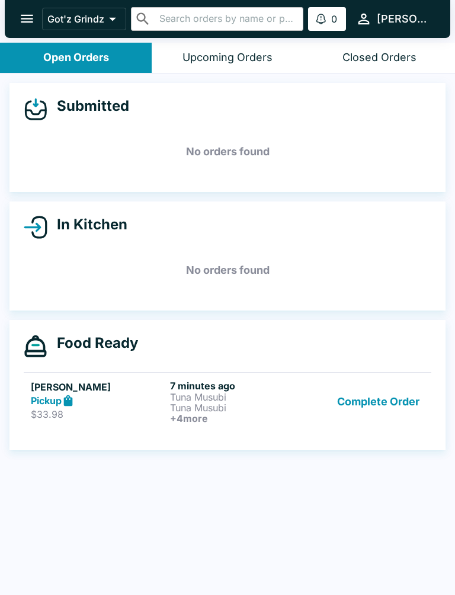
click at [384, 409] on button "Complete Order" at bounding box center [379, 402] width 92 height 44
